Goal: Use online tool/utility: Utilize a website feature to perform a specific function

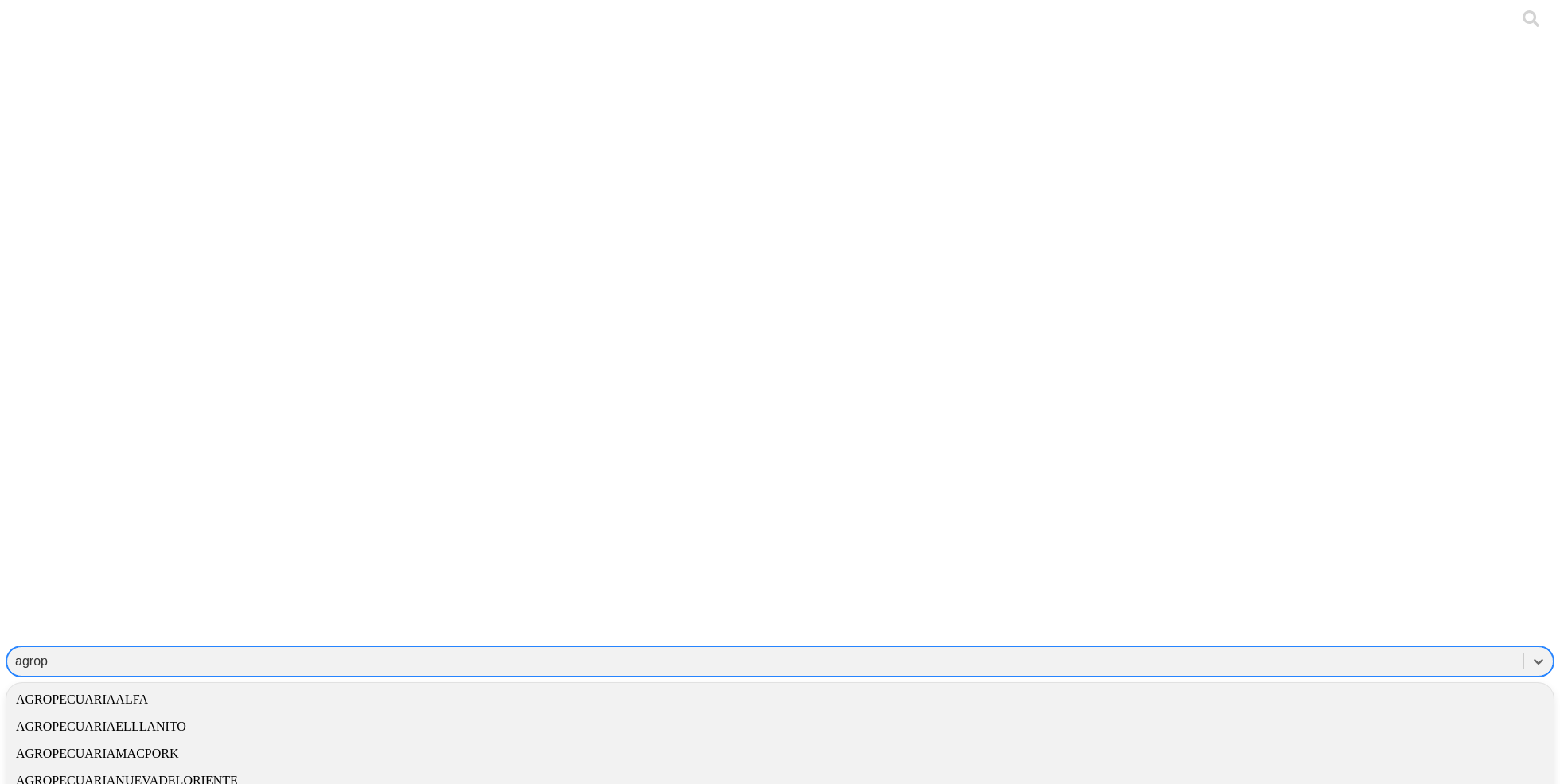
type input "agrope"
click at [1339, 767] on div "AGROPECUARIANUEVADELORIENTE" at bounding box center [780, 781] width 1547 height 27
